Goal: Find specific page/section: Find specific page/section

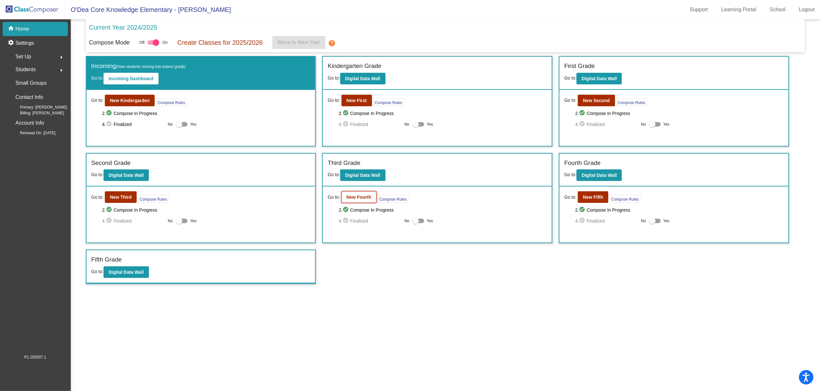
click at [355, 194] on b "New Fourth" at bounding box center [359, 196] width 25 height 5
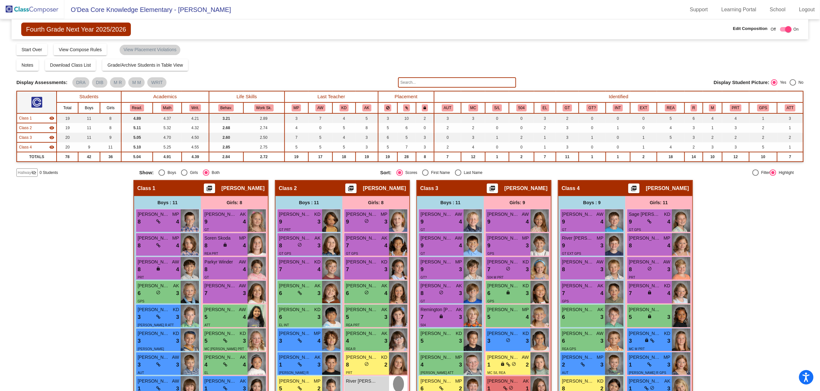
click at [29, 10] on img at bounding box center [32, 9] width 64 height 19
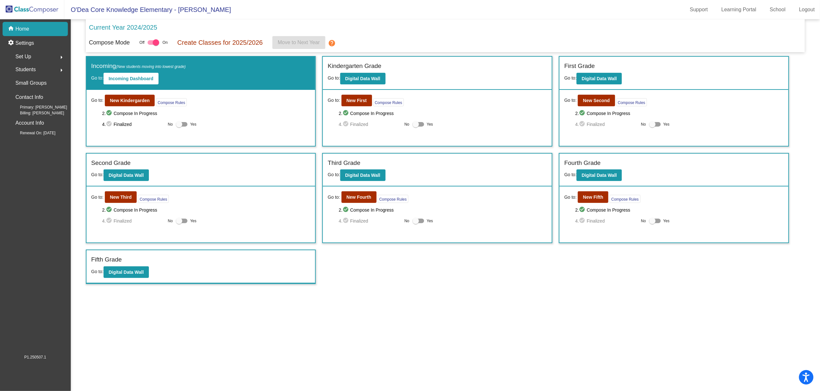
click at [27, 70] on span "Students" at bounding box center [25, 69] width 20 height 9
click at [34, 112] on p "Archived Students" at bounding box center [35, 111] width 39 height 8
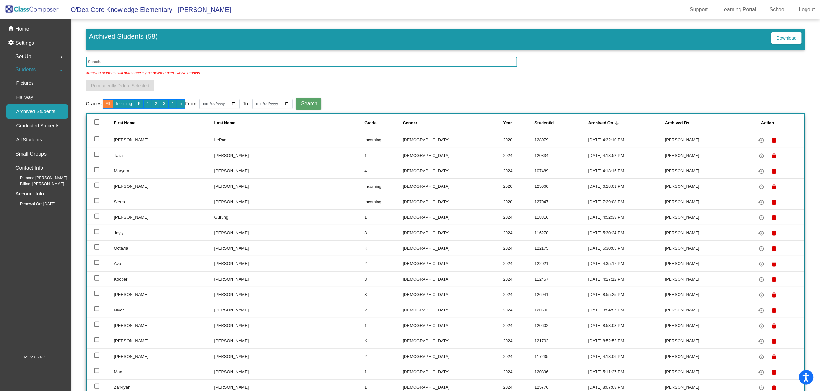
click at [136, 62] on input "text" at bounding box center [302, 62] width 432 height 10
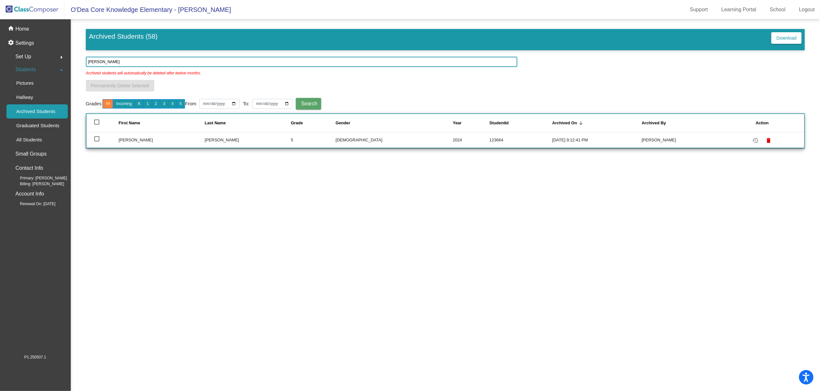
type input "[PERSON_NAME]"
click at [40, 8] on img at bounding box center [32, 9] width 64 height 19
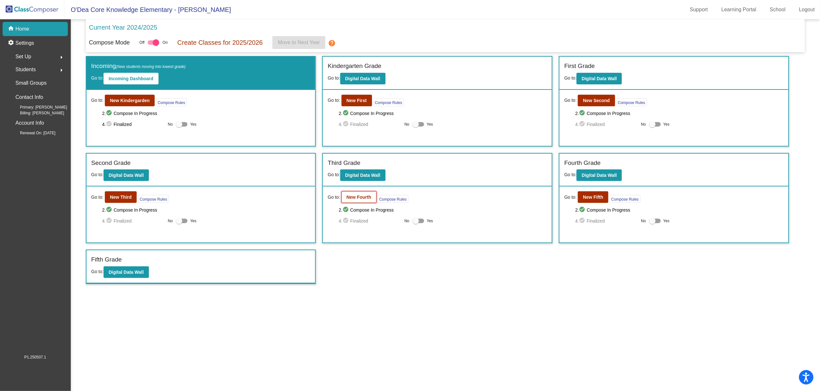
click at [352, 194] on b "New Fourth" at bounding box center [359, 196] width 25 height 5
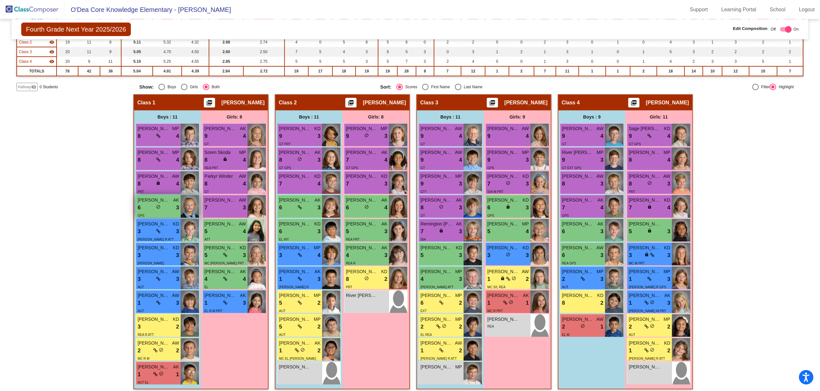
scroll to position [89, 0]
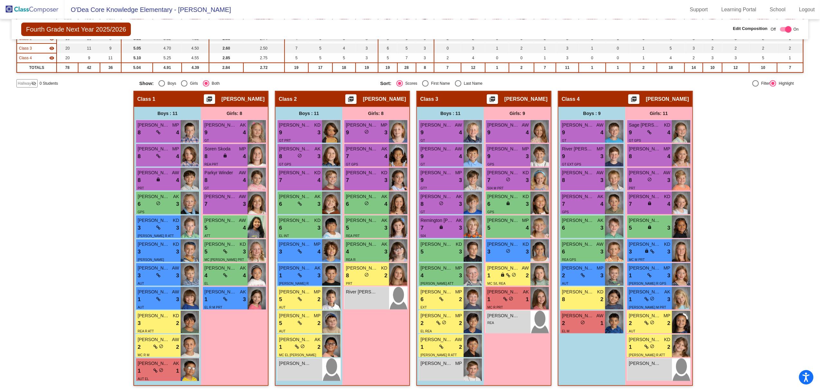
click at [14, 3] on img at bounding box center [32, 9] width 64 height 19
